Goal: Transaction & Acquisition: Purchase product/service

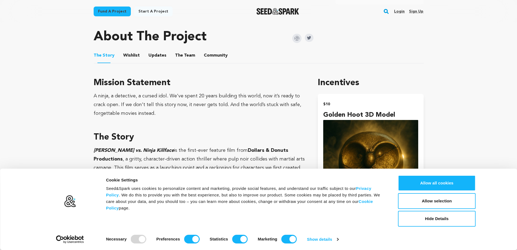
scroll to position [326, 0]
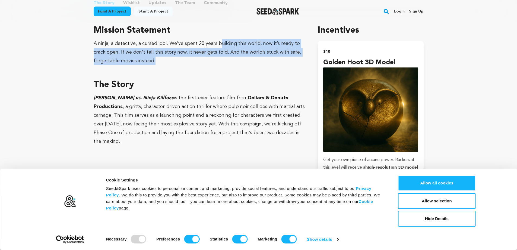
drag, startPoint x: 226, startPoint y: 42, endPoint x: 229, endPoint y: 51, distance: 9.7
click at [229, 51] on div "A ninja, a detective, a cursed idol. We’ve spent 20 years building this world, …" at bounding box center [200, 52] width 212 height 26
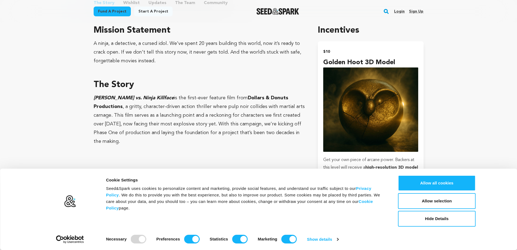
drag, startPoint x: 229, startPoint y: 51, endPoint x: 229, endPoint y: 24, distance: 26.6
click at [229, 24] on div "Mission Statement A ninja, a detective, a cursed idol. We’ve spent 20 years bui…" at bounding box center [200, 44] width 212 height 41
click at [229, 24] on h3 "Mission Statement" at bounding box center [200, 30] width 212 height 13
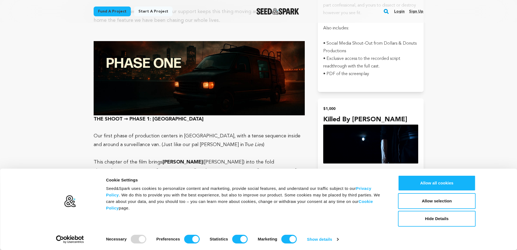
scroll to position [2495, 0]
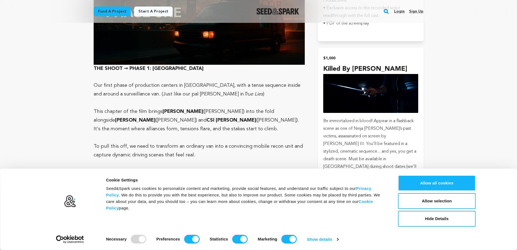
drag, startPoint x: 403, startPoint y: 129, endPoint x: 318, endPoint y: 73, distance: 101.5
drag, startPoint x: 323, startPoint y: 73, endPoint x: 432, endPoint y: 130, distance: 123.6
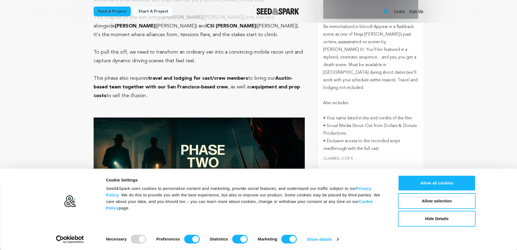
scroll to position [2577, 0]
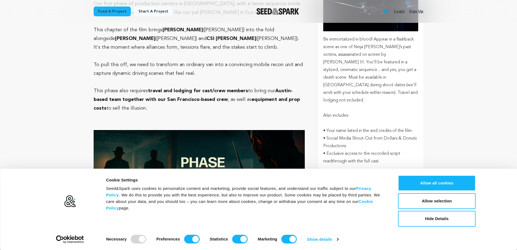
click at [383, 150] on p "• Exclusive access to the recorded script readthrough with the full cast." at bounding box center [370, 157] width 95 height 15
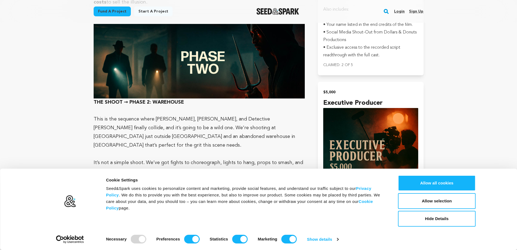
scroll to position [2684, 0]
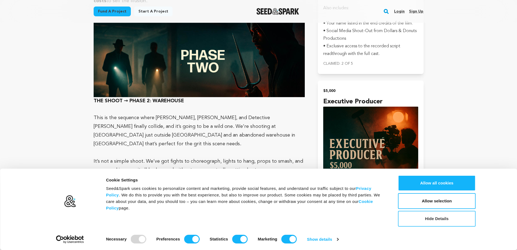
click at [449, 220] on button "Hide Details" at bounding box center [437, 218] width 78 height 16
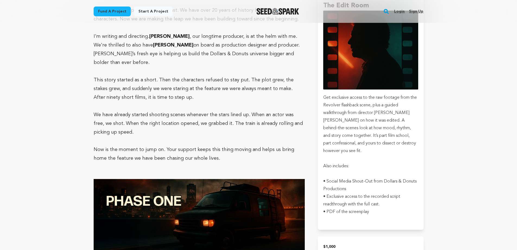
scroll to position [2358, 0]
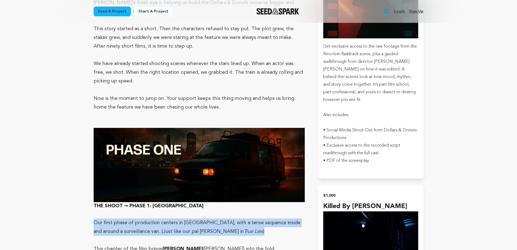
drag, startPoint x: 85, startPoint y: 148, endPoint x: 276, endPoint y: 160, distance: 191.8
click at [276, 218] on p "Our first phase of production centers in San Francisco, with a tense sequence i…" at bounding box center [200, 226] width 212 height 17
drag, startPoint x: 275, startPoint y: 160, endPoint x: 254, endPoint y: 140, distance: 28.8
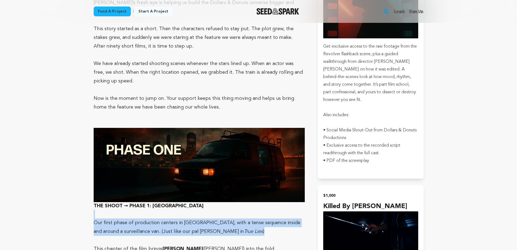
click at [254, 209] on p at bounding box center [200, 213] width 212 height 9
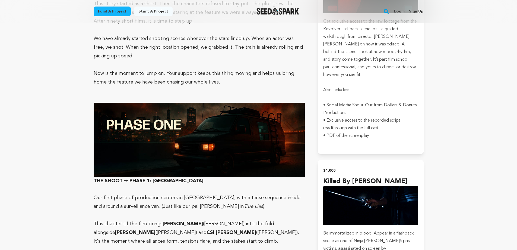
scroll to position [2413, 0]
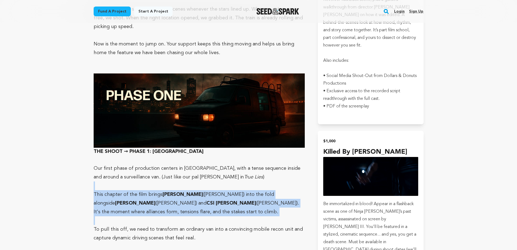
drag, startPoint x: 101, startPoint y: 123, endPoint x: 223, endPoint y: 144, distance: 123.5
click at [223, 216] on p at bounding box center [200, 220] width 212 height 9
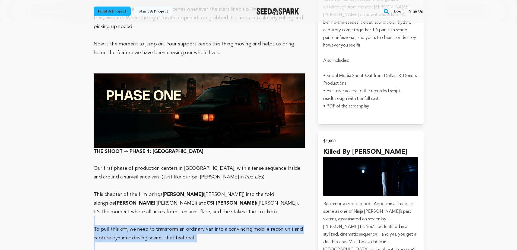
drag, startPoint x: 223, startPoint y: 144, endPoint x: 229, endPoint y: 165, distance: 21.3
click at [229, 225] on p "To pull this off, we need to transform an ordinary van into a convincing mobile…" at bounding box center [200, 233] width 212 height 17
drag, startPoint x: 232, startPoint y: 163, endPoint x: 238, endPoint y: 148, distance: 16.1
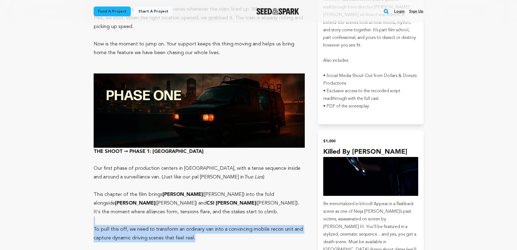
click at [238, 216] on p at bounding box center [200, 220] width 212 height 9
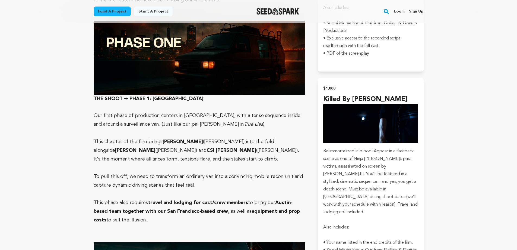
scroll to position [2467, 0]
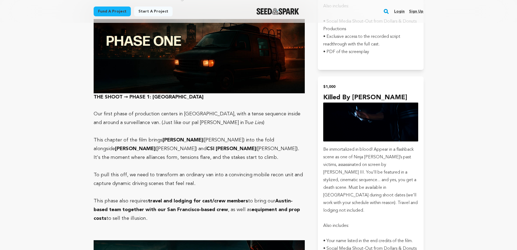
drag, startPoint x: 219, startPoint y: 120, endPoint x: 238, endPoint y: 146, distance: 32.9
click at [238, 196] on p "This phase also requires travel and lodging for cast/crew members to bring our …" at bounding box center [200, 209] width 212 height 26
drag, startPoint x: 215, startPoint y: 149, endPoint x: 81, endPoint y: 128, distance: 136.1
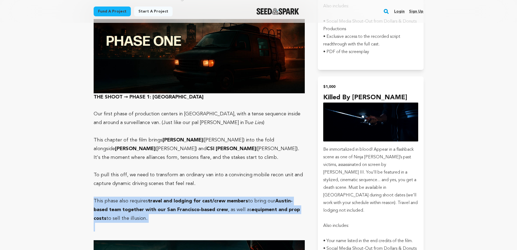
drag, startPoint x: 81, startPoint y: 128, endPoint x: 175, endPoint y: 148, distance: 96.3
click at [175, 196] on p "This phase also requires travel and lodging for cast/crew members to bring our …" at bounding box center [200, 209] width 212 height 26
drag, startPoint x: 175, startPoint y: 148, endPoint x: 72, endPoint y: 124, distance: 105.9
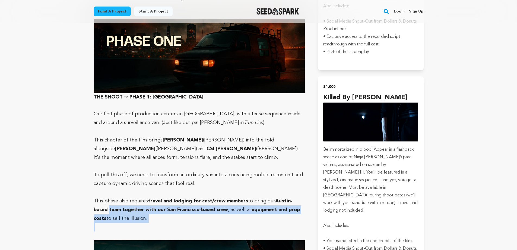
drag, startPoint x: 90, startPoint y: 134, endPoint x: 194, endPoint y: 152, distance: 105.0
click at [194, 222] on p at bounding box center [200, 226] width 212 height 9
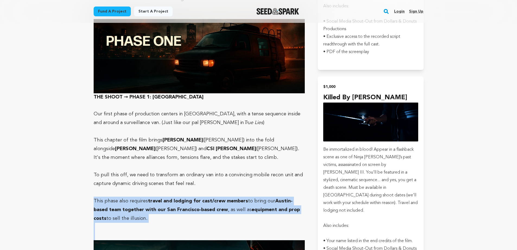
drag, startPoint x: 194, startPoint y: 152, endPoint x: 90, endPoint y: 126, distance: 107.2
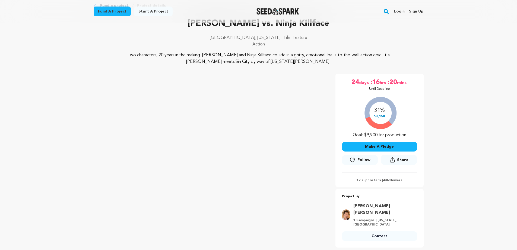
scroll to position [31, 0]
